Goal: Task Accomplishment & Management: Use online tool/utility

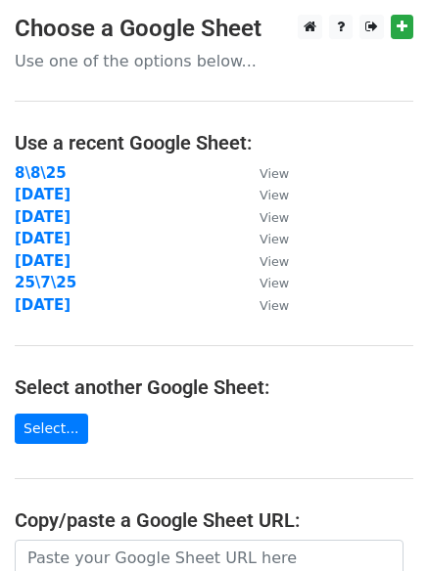
scroll to position [340, 0]
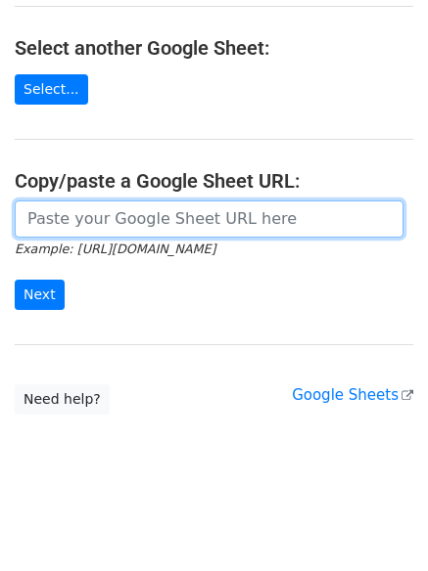
click at [148, 218] on input "url" at bounding box center [209, 219] width 388 height 37
paste input "https://docs.google.com/spreadsheets/d/1XMD9h-Vot_UMt4smS476qBaDQ6FpSv-RAaZTcom…"
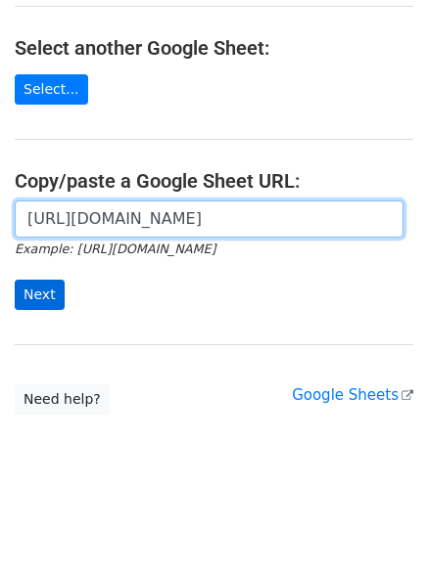
scroll to position [0, 437]
type input "https://docs.google.com/spreadsheets/d/1XMD9h-Vot_UMt4smS476qBaDQ6FpSv-RAaZTcom…"
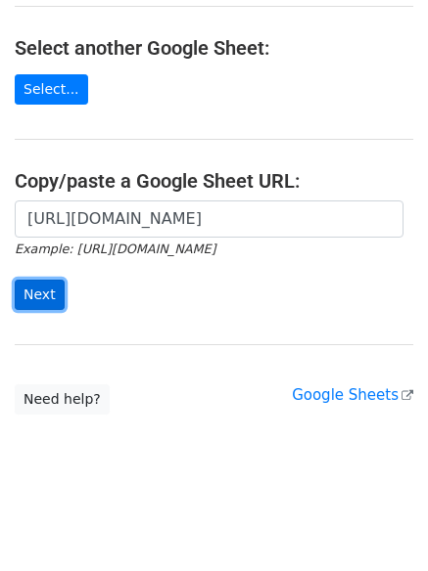
click at [42, 292] on input "Next" at bounding box center [40, 295] width 50 height 30
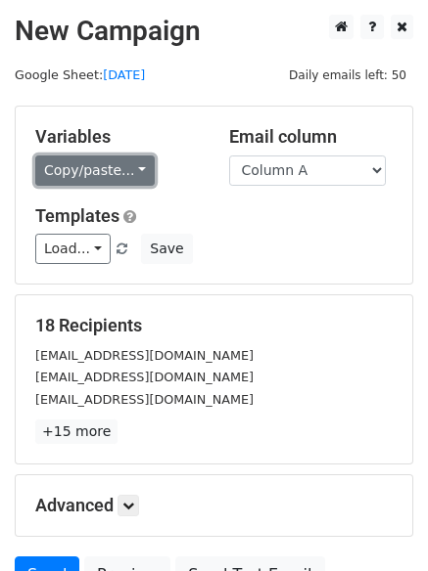
click at [101, 168] on link "Copy/paste..." at bounding box center [94, 171] width 119 height 30
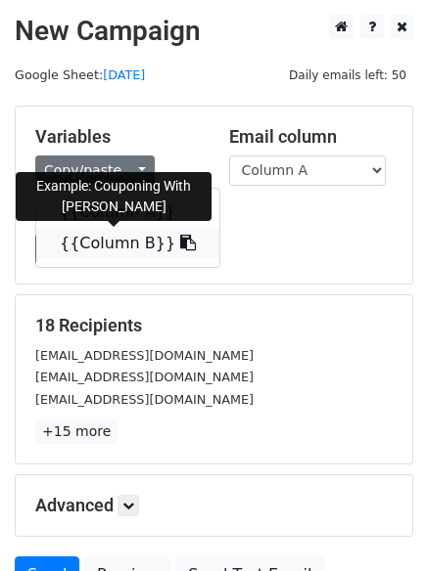
click at [98, 242] on link "{{Column B}}" at bounding box center [127, 243] width 183 height 31
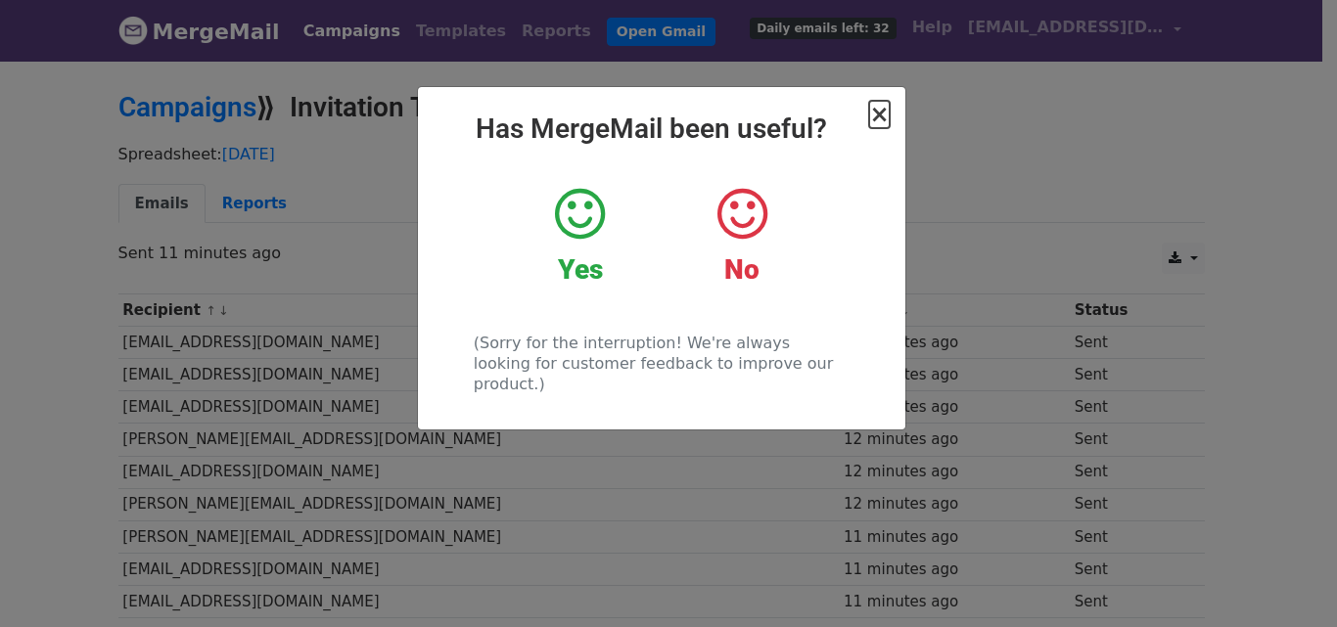
click at [883, 116] on span "×" at bounding box center [879, 114] width 20 height 27
